Goal: Information Seeking & Learning: Learn about a topic

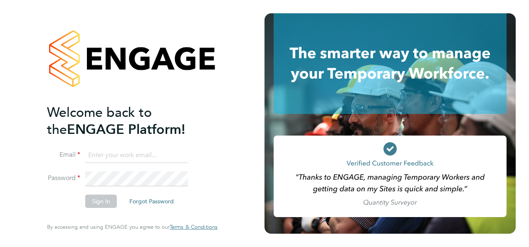
type input "[EMAIL_ADDRESS][DOMAIN_NAME]"
click at [93, 202] on button "Sign In" at bounding box center [101, 200] width 32 height 13
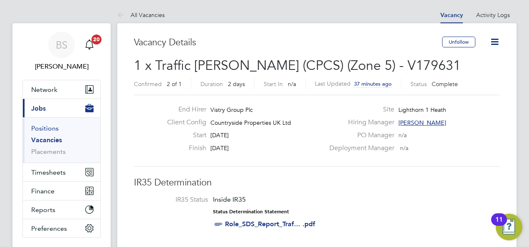
click at [46, 125] on link "Positions" at bounding box center [44, 128] width 27 height 8
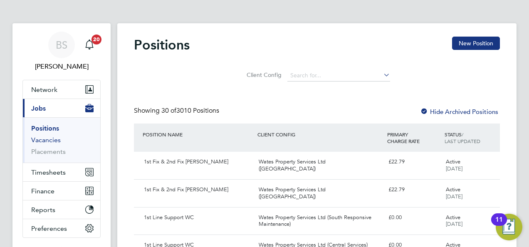
click at [51, 140] on link "Vacancies" at bounding box center [46, 140] width 30 height 8
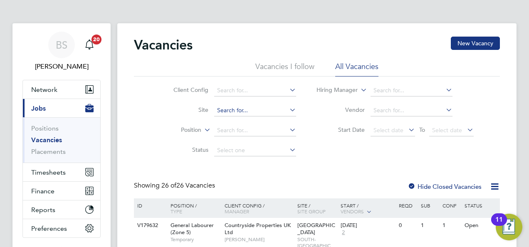
click at [223, 108] on input at bounding box center [255, 111] width 82 height 12
click at [231, 91] on input at bounding box center [255, 91] width 82 height 12
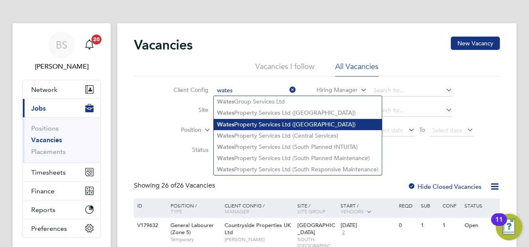
click at [259, 127] on li "Wates Property Services Ltd (Central & North)" at bounding box center [298, 124] width 168 height 11
type input "Wates Property Services Ltd (Central & North)"
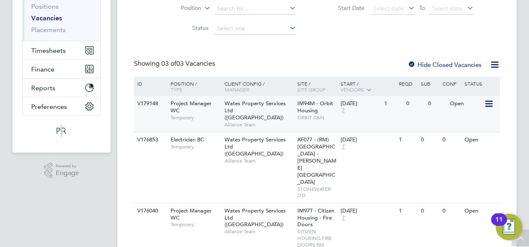
scroll to position [122, 0]
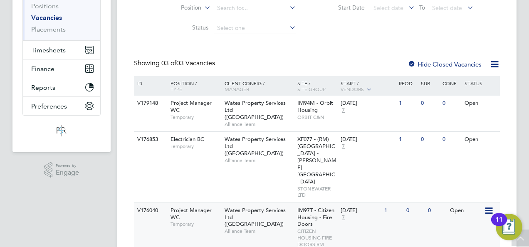
click at [151, 203] on div "V176040" at bounding box center [149, 210] width 29 height 15
click at [193, 104] on span "Project Manager WC" at bounding box center [190, 106] width 41 height 14
